Goal: Task Accomplishment & Management: Complete application form

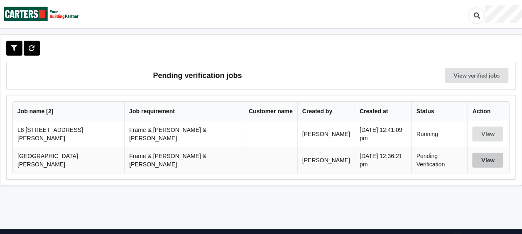
click at [482, 154] on button "View" at bounding box center [487, 160] width 31 height 15
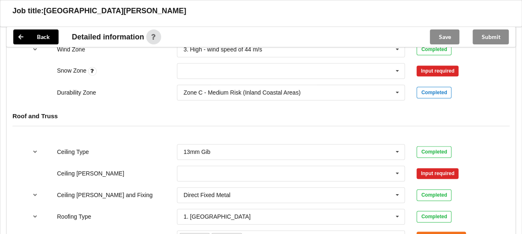
scroll to position [448, 0]
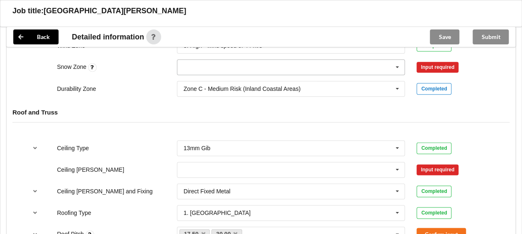
click at [397, 60] on icon at bounding box center [397, 67] width 12 height 15
click at [314, 75] on div "N0" at bounding box center [291, 82] width 228 height 15
click at [424, 60] on button "Confirm input" at bounding box center [441, 67] width 49 height 14
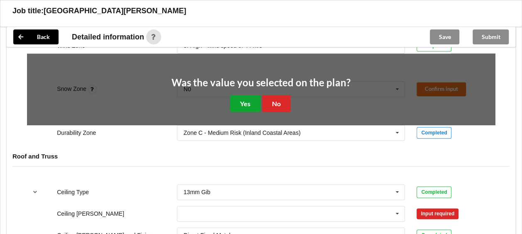
click at [257, 95] on button "Yes" at bounding box center [245, 103] width 30 height 17
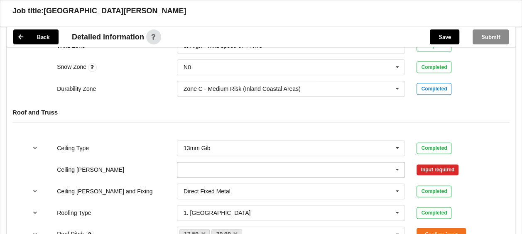
click at [398, 162] on icon at bounding box center [397, 169] width 12 height 15
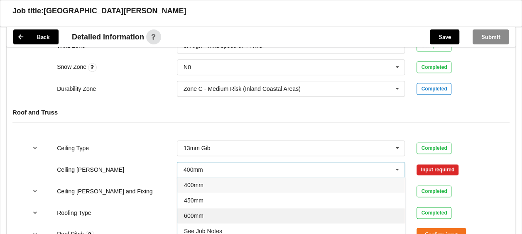
click at [236, 208] on div "600mm" at bounding box center [291, 215] width 228 height 15
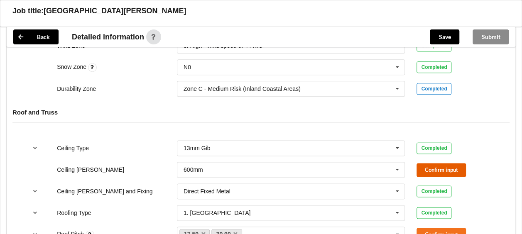
click at [446, 163] on button "Confirm input" at bounding box center [441, 170] width 49 height 14
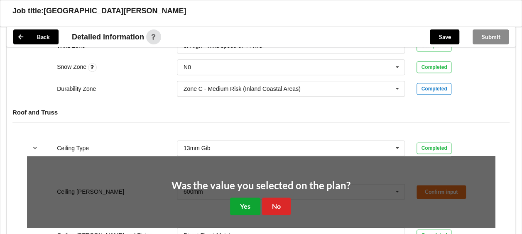
click at [248, 198] on button "Yes" at bounding box center [245, 206] width 30 height 17
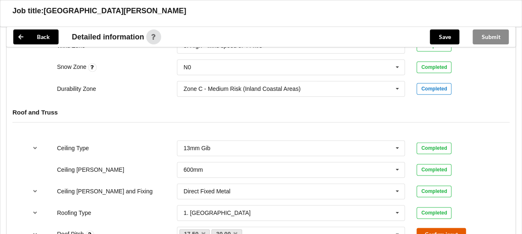
click at [425, 228] on button "Confirm input" at bounding box center [441, 235] width 49 height 14
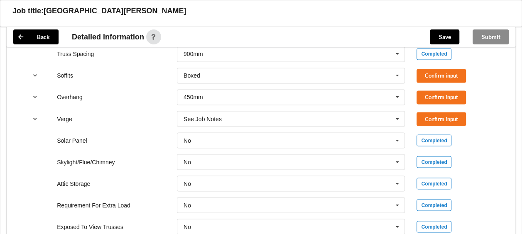
scroll to position [676, 0]
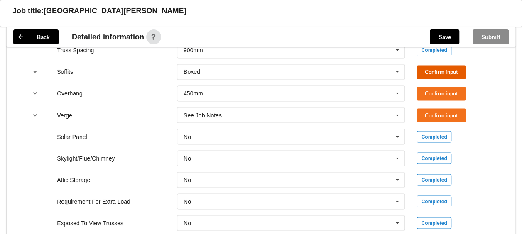
click at [425, 65] on button "Confirm input" at bounding box center [441, 72] width 49 height 14
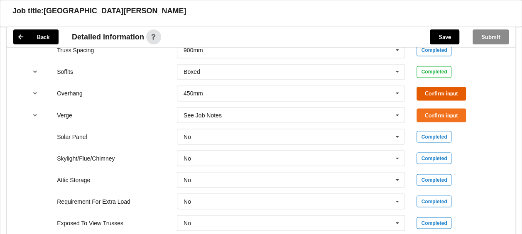
click at [429, 87] on button "Confirm input" at bounding box center [441, 94] width 49 height 14
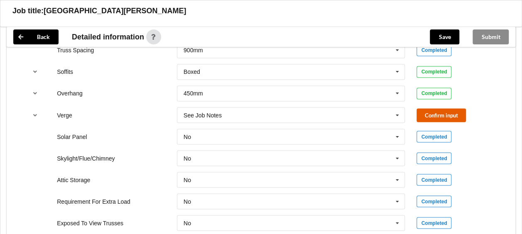
click at [432, 108] on button "Confirm input" at bounding box center [441, 115] width 49 height 14
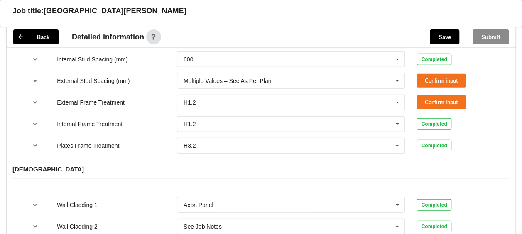
scroll to position [944, 0]
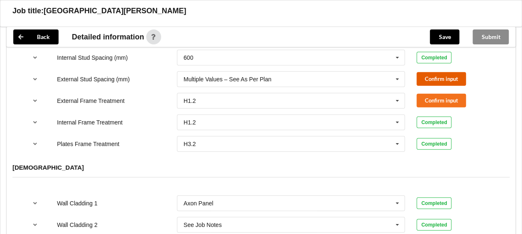
click at [438, 72] on button "Confirm input" at bounding box center [441, 79] width 49 height 14
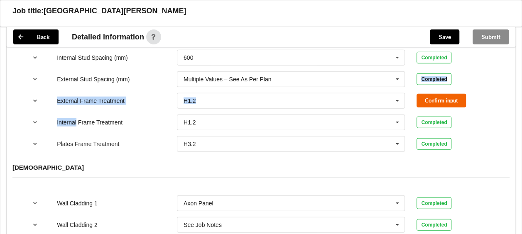
drag, startPoint x: 438, startPoint y: 67, endPoint x: 439, endPoint y: 87, distance: 20.0
click at [439, 87] on div "DPC or Hiandri DPC Fitted DPC Fitted HIANDRI Fitted Not Required See Job Notes …" at bounding box center [261, 79] width 509 height 157
click at [439, 94] on button "Confirm input" at bounding box center [441, 101] width 49 height 14
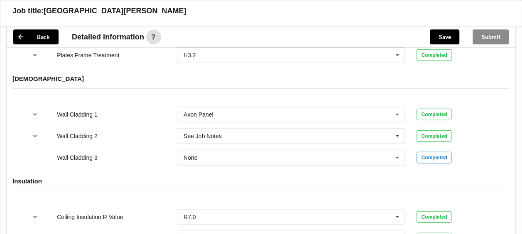
scroll to position [842, 0]
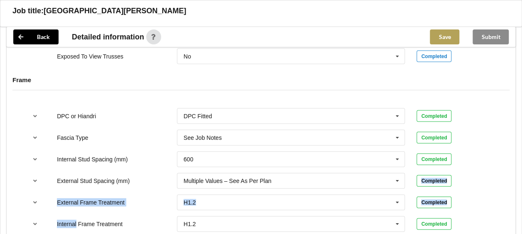
click at [443, 34] on button "Save" at bounding box center [445, 37] width 30 height 15
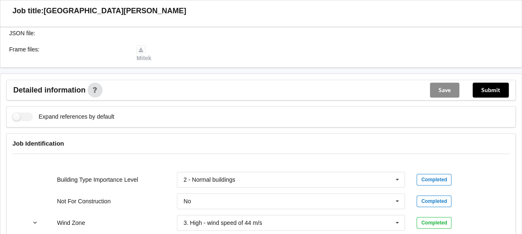
scroll to position [238, 0]
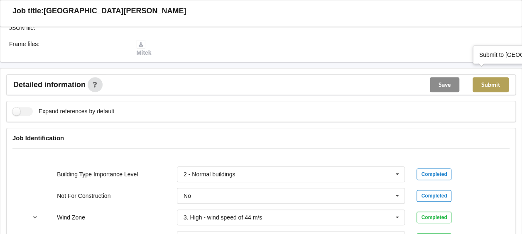
click at [488, 77] on button "Submit" at bounding box center [491, 84] width 36 height 15
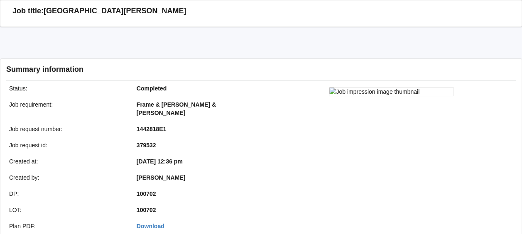
scroll to position [16, 0]
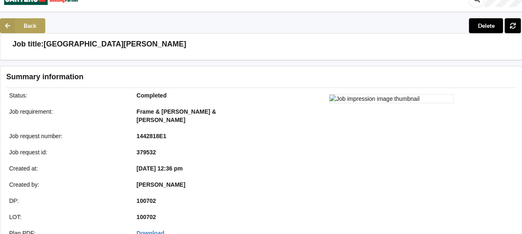
click at [34, 24] on button "Back" at bounding box center [22, 25] width 45 height 15
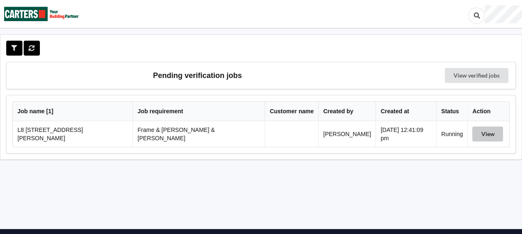
click at [472, 135] on button "View" at bounding box center [487, 134] width 31 height 15
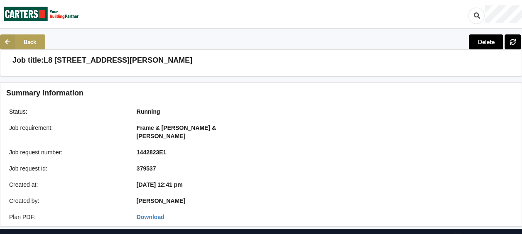
click at [38, 44] on button "Back" at bounding box center [22, 41] width 45 height 15
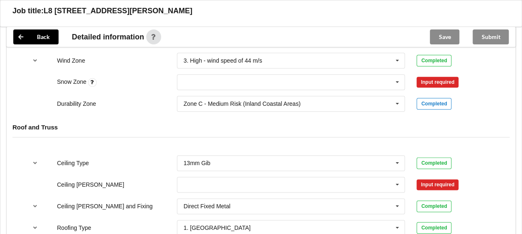
scroll to position [437, 0]
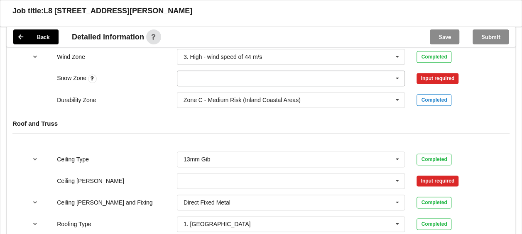
click at [398, 71] on icon at bounding box center [397, 78] width 12 height 15
click at [193, 86] on div "N0" at bounding box center [291, 93] width 228 height 15
click at [433, 71] on button "Confirm input" at bounding box center [441, 78] width 49 height 14
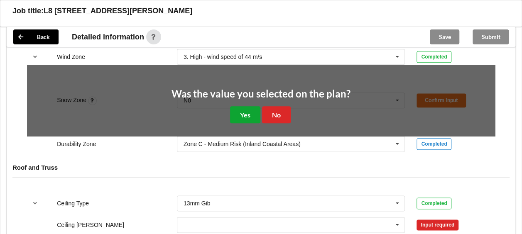
click at [239, 106] on button "Yes" at bounding box center [245, 114] width 30 height 17
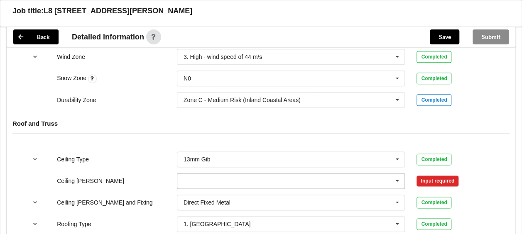
click at [399, 174] on icon at bounding box center [397, 181] width 12 height 15
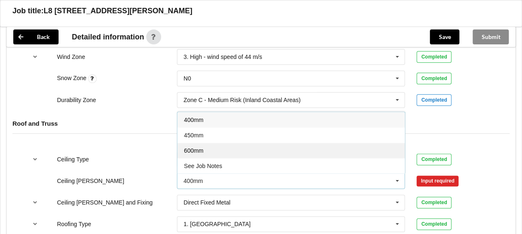
click at [258, 143] on div "600mm" at bounding box center [291, 150] width 228 height 15
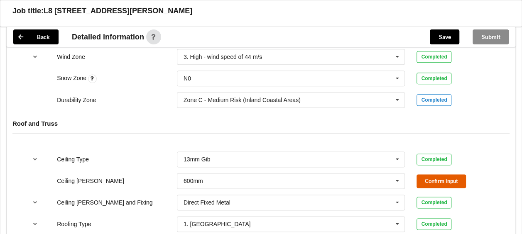
click at [421, 175] on button "Confirm input" at bounding box center [441, 182] width 49 height 14
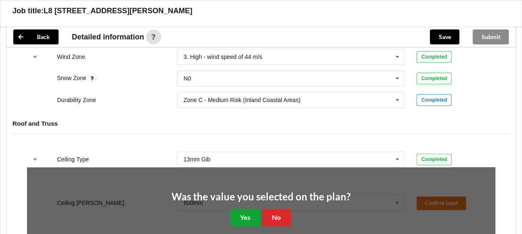
click at [244, 212] on button "Yes" at bounding box center [245, 217] width 30 height 17
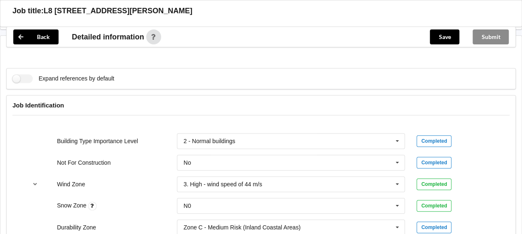
scroll to position [514, 0]
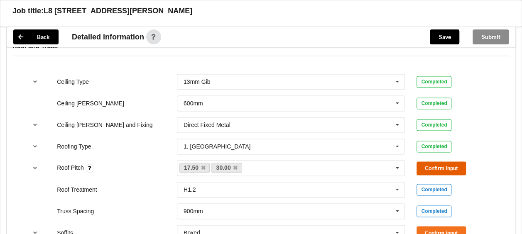
click at [450, 162] on button "Confirm input" at bounding box center [441, 169] width 49 height 14
click at [435, 226] on button "Confirm input" at bounding box center [441, 233] width 49 height 14
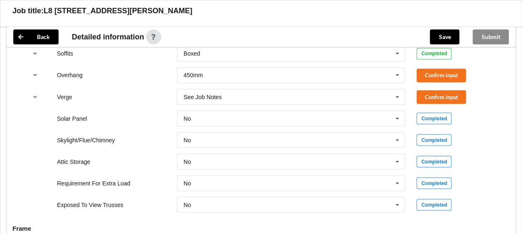
scroll to position [719, 0]
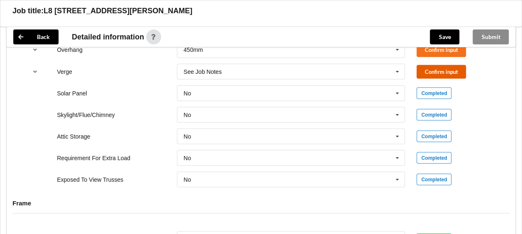
click at [447, 65] on button "Confirm input" at bounding box center [441, 72] width 49 height 14
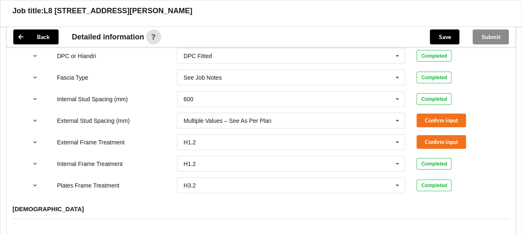
scroll to position [924, 0]
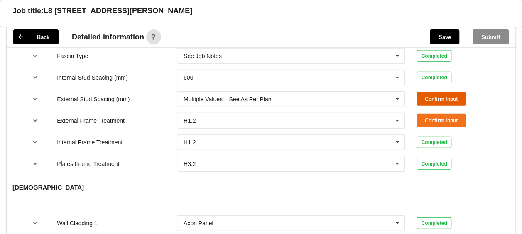
click at [433, 92] on button "Confirm input" at bounding box center [441, 99] width 49 height 14
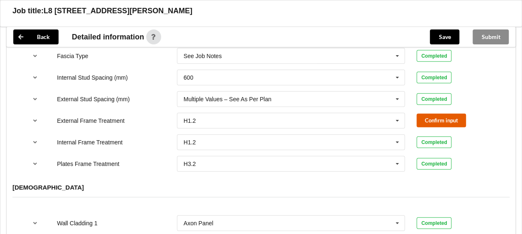
click at [433, 114] on button "Confirm input" at bounding box center [441, 121] width 49 height 14
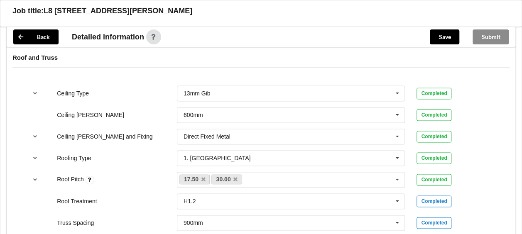
scroll to position [691, 0]
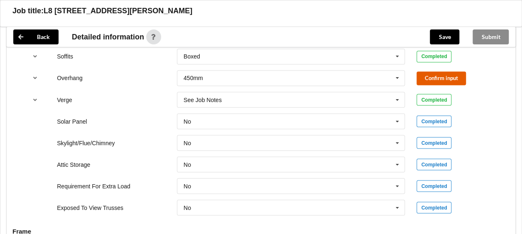
click at [447, 71] on button "Confirm input" at bounding box center [441, 78] width 49 height 14
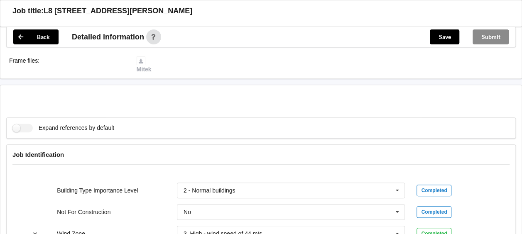
scroll to position [256, 0]
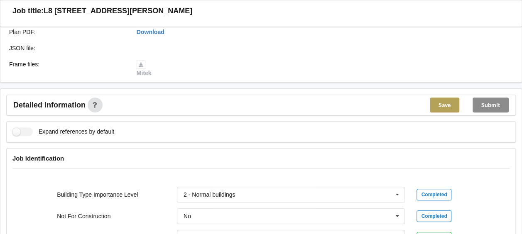
click at [447, 98] on button "Save" at bounding box center [445, 105] width 30 height 15
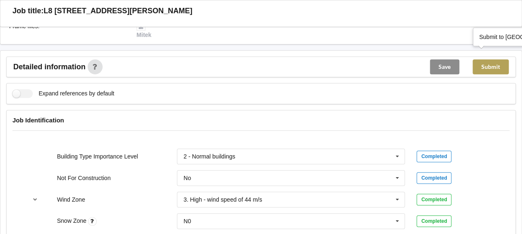
click at [481, 59] on button "Submit" at bounding box center [491, 66] width 36 height 15
